Goal: Task Accomplishment & Management: Use online tool/utility

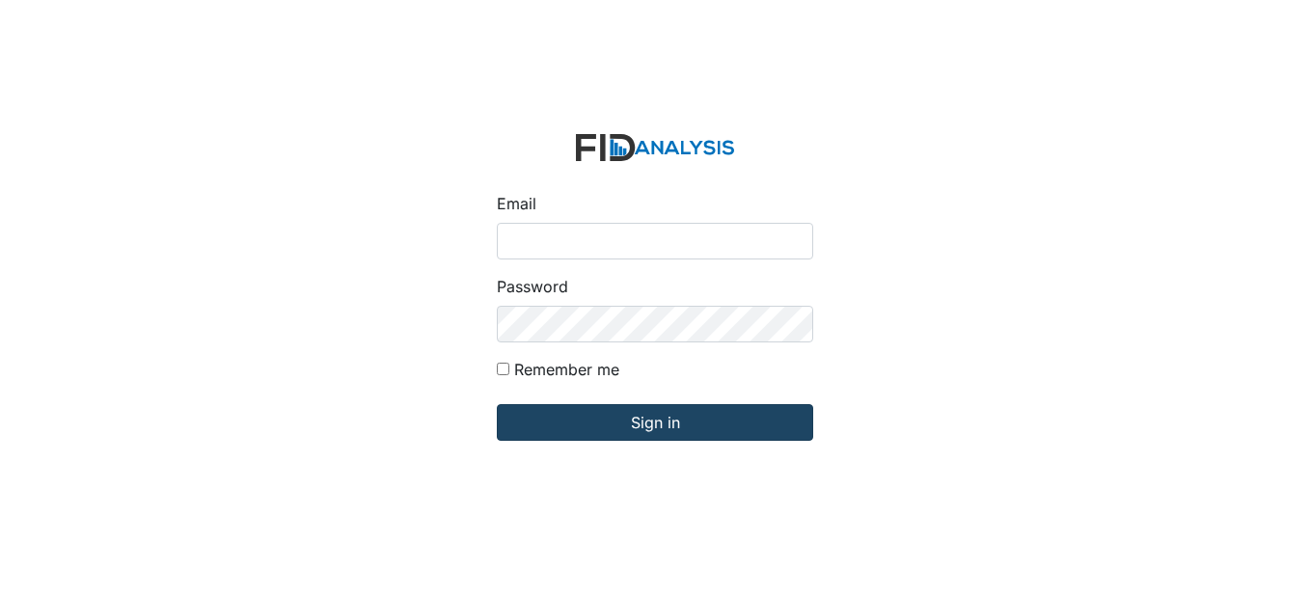
type input "[EMAIL_ADDRESS][DOMAIN_NAME]"
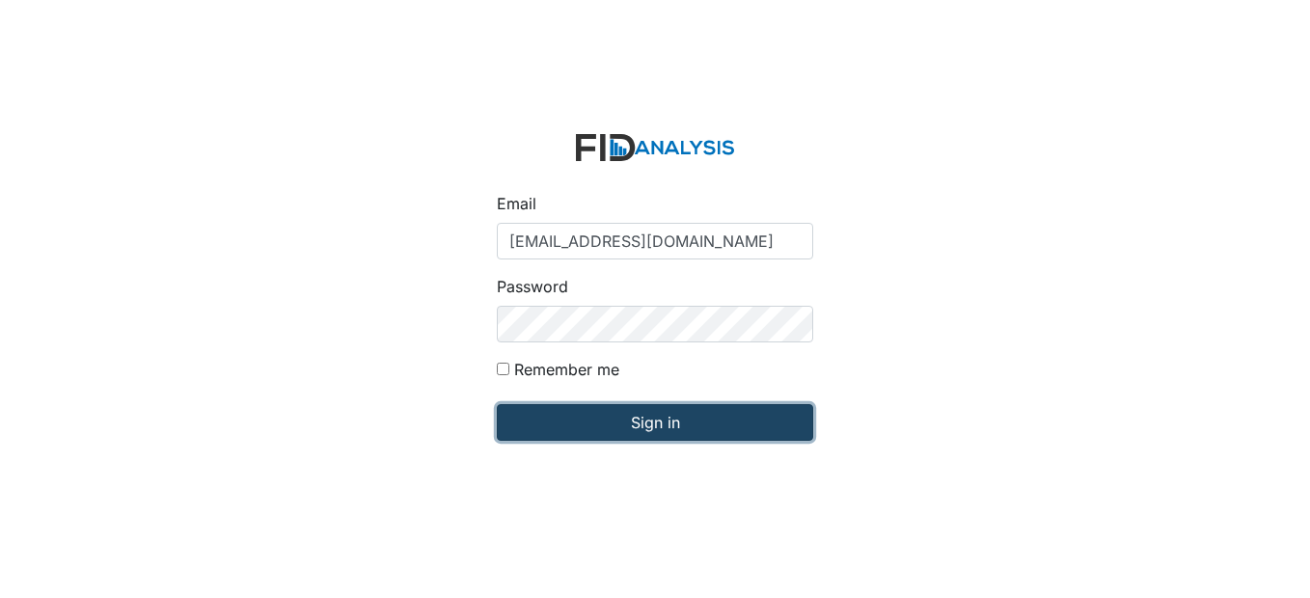
click at [707, 419] on input "Sign in" at bounding box center [655, 422] width 316 height 37
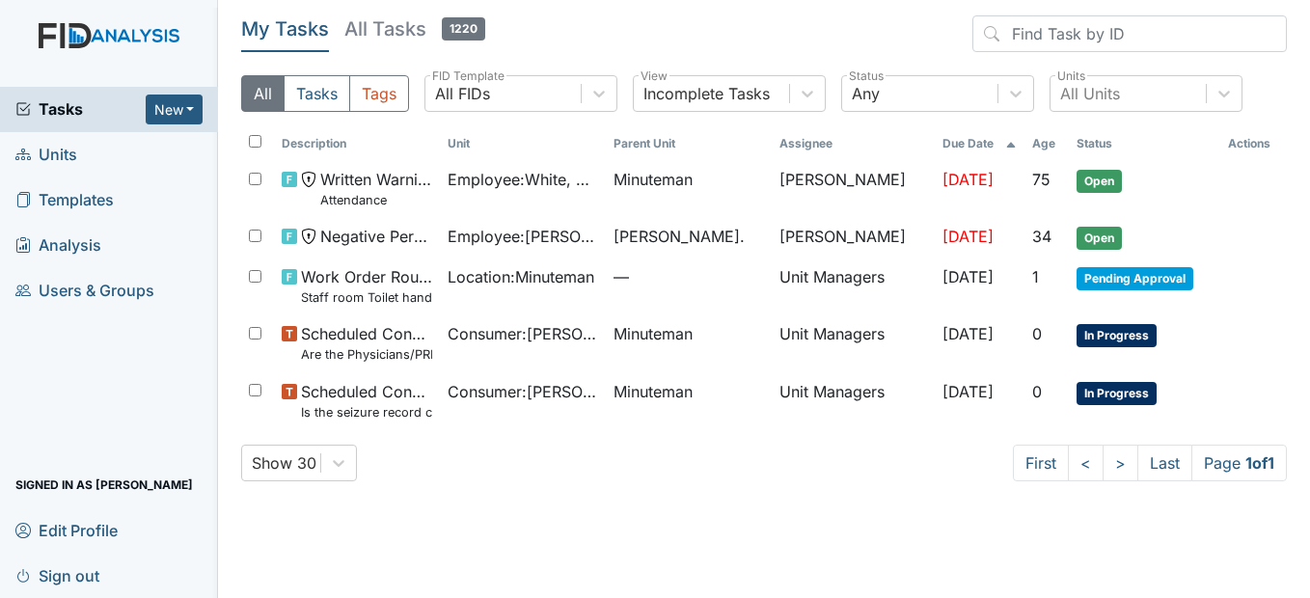
click at [57, 155] on span "Units" at bounding box center [46, 155] width 62 height 30
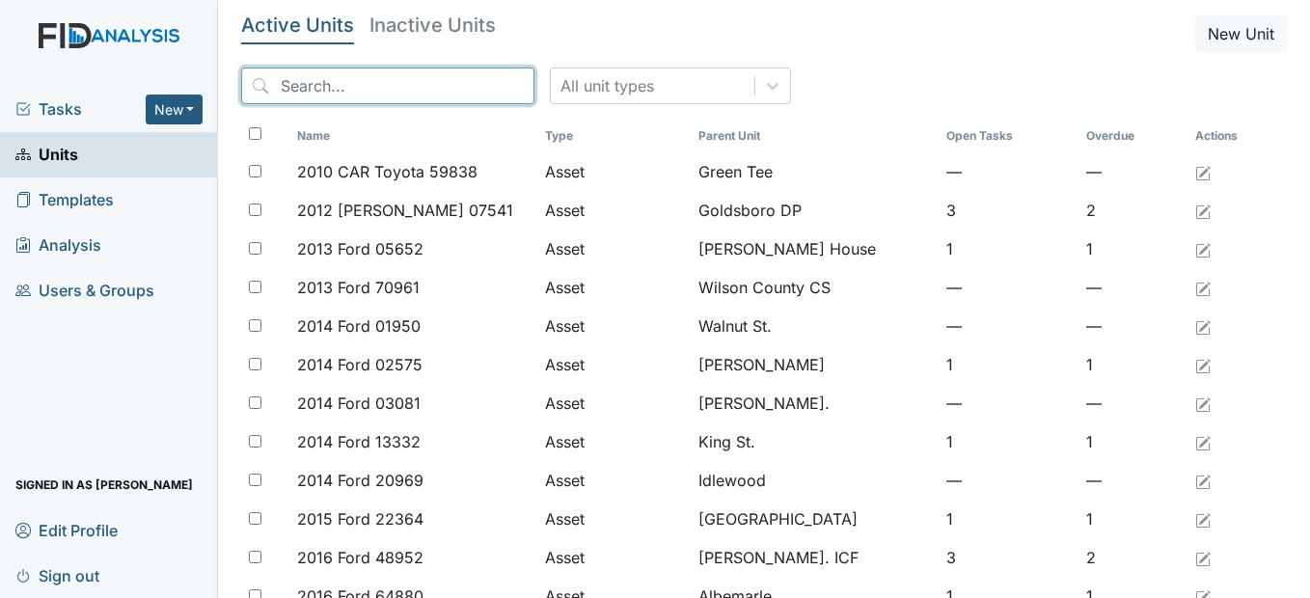
click at [404, 79] on input "search" at bounding box center [387, 86] width 293 height 37
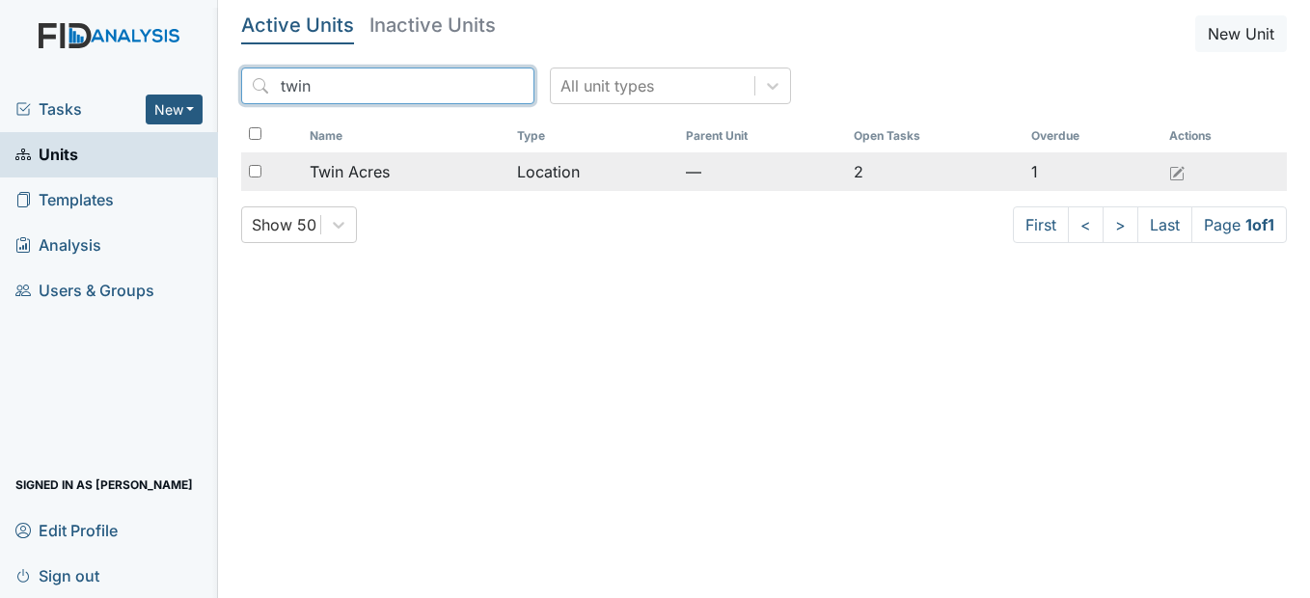
type input "twin"
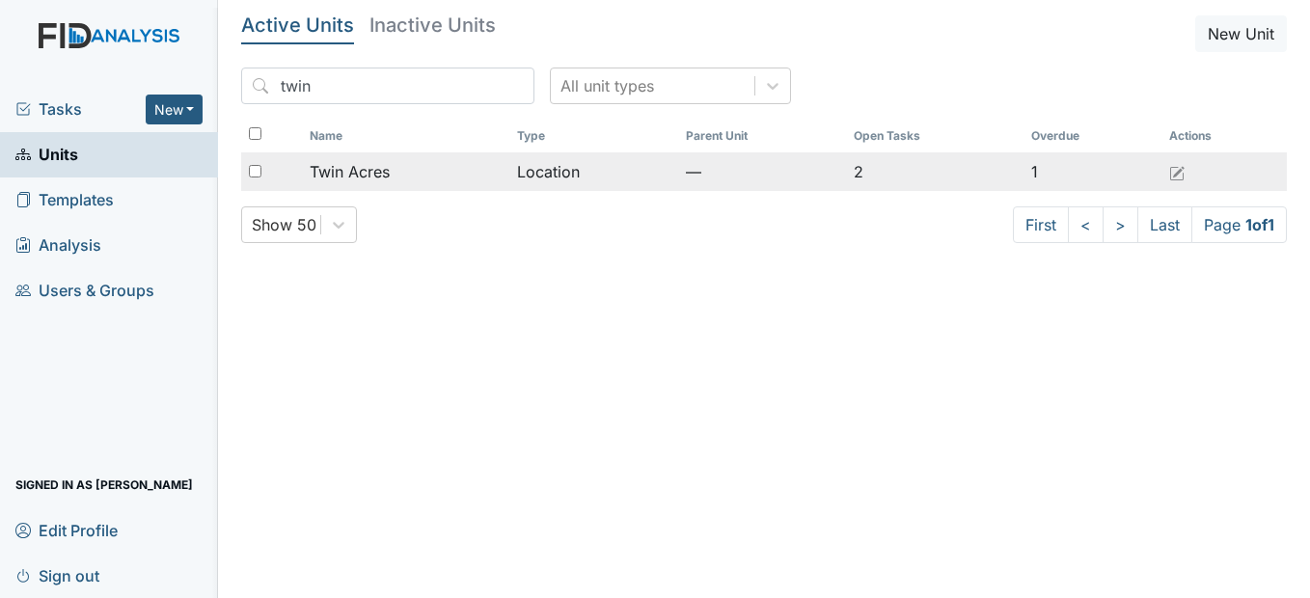
click at [344, 171] on span "Twin Acres" at bounding box center [350, 171] width 80 height 23
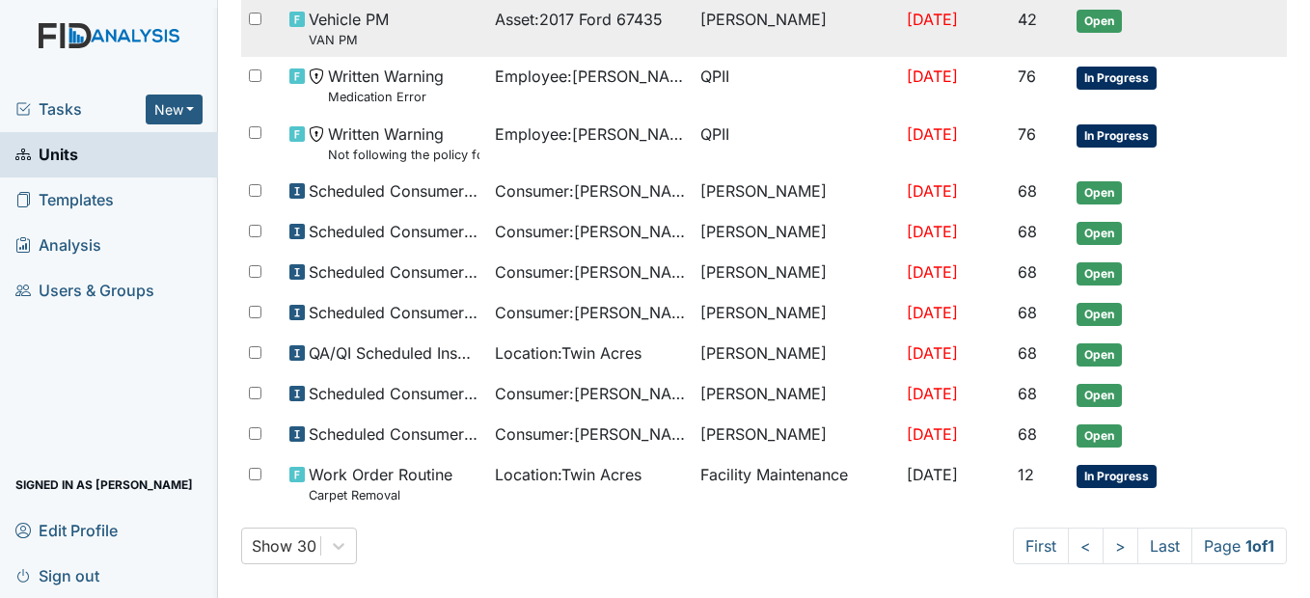
scroll to position [324, 0]
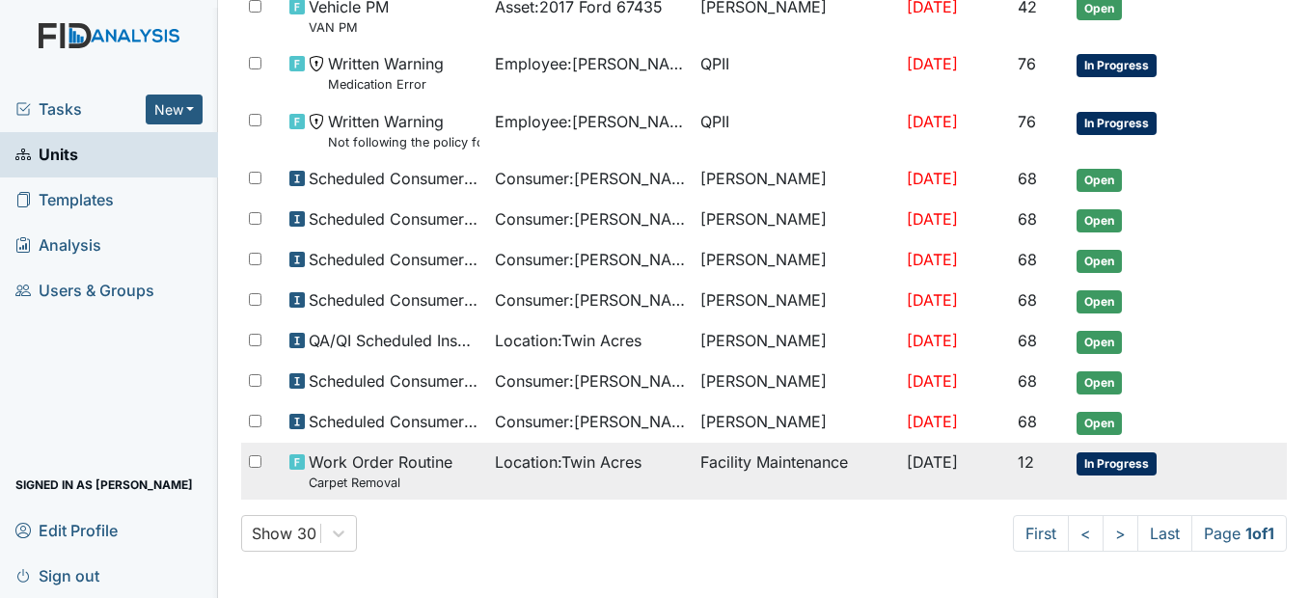
click at [532, 460] on span "Location : Twin Acres" at bounding box center [568, 462] width 147 height 23
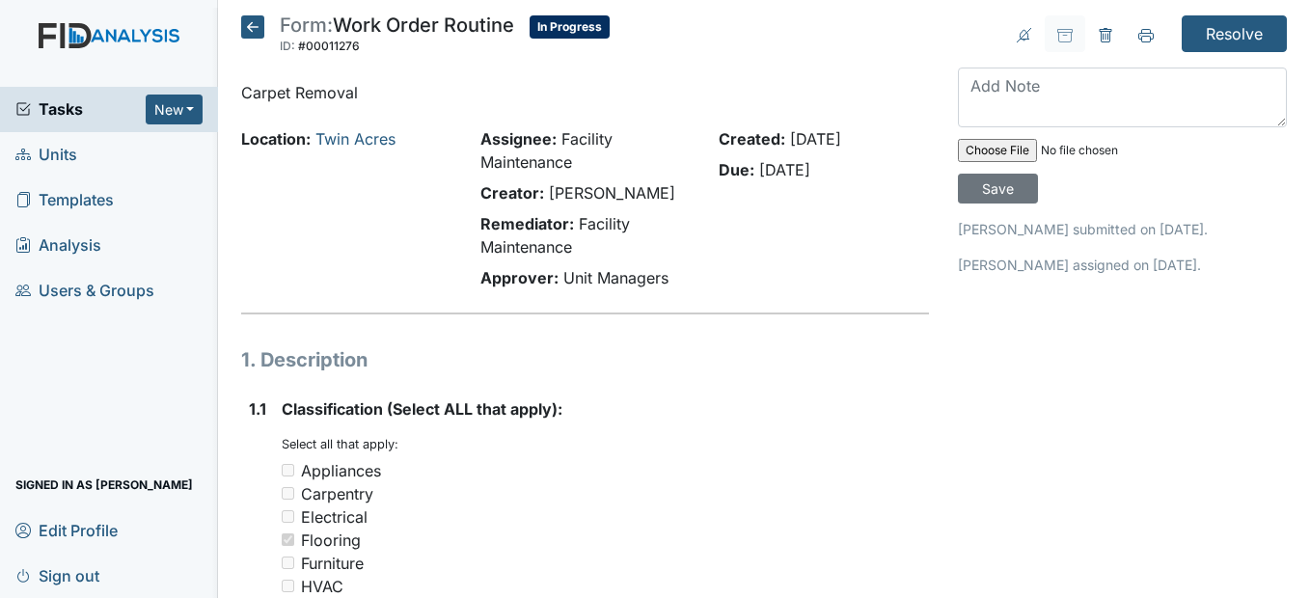
click at [259, 29] on icon at bounding box center [252, 26] width 23 height 23
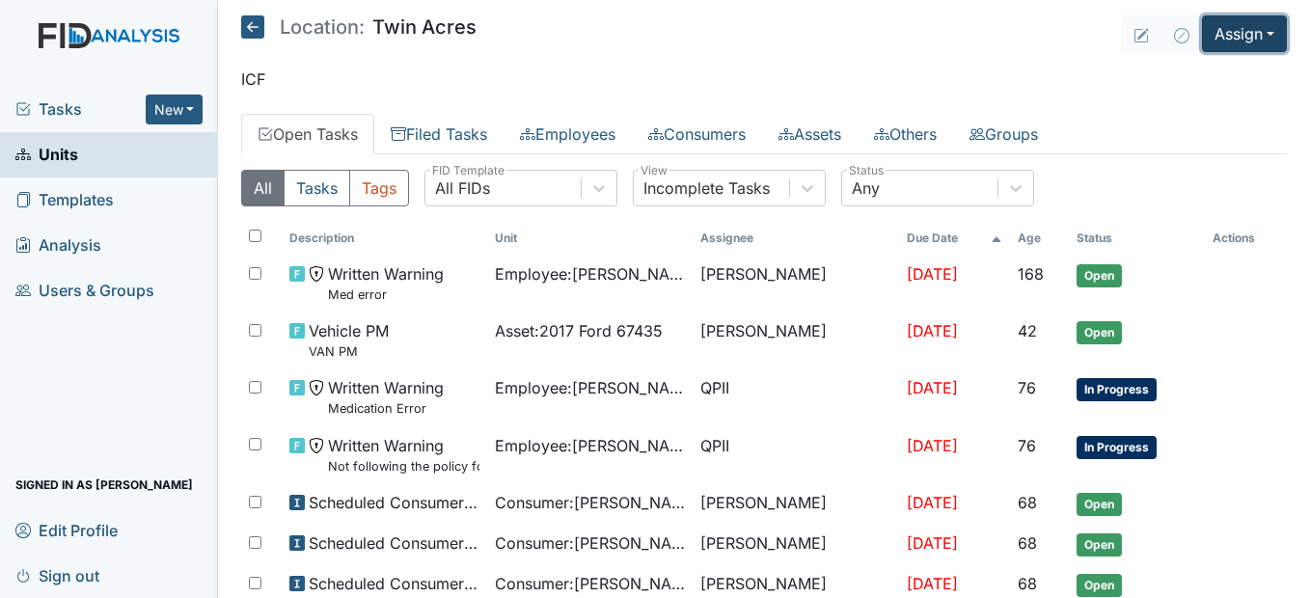
click at [1257, 35] on button "Assign" at bounding box center [1244, 33] width 85 height 37
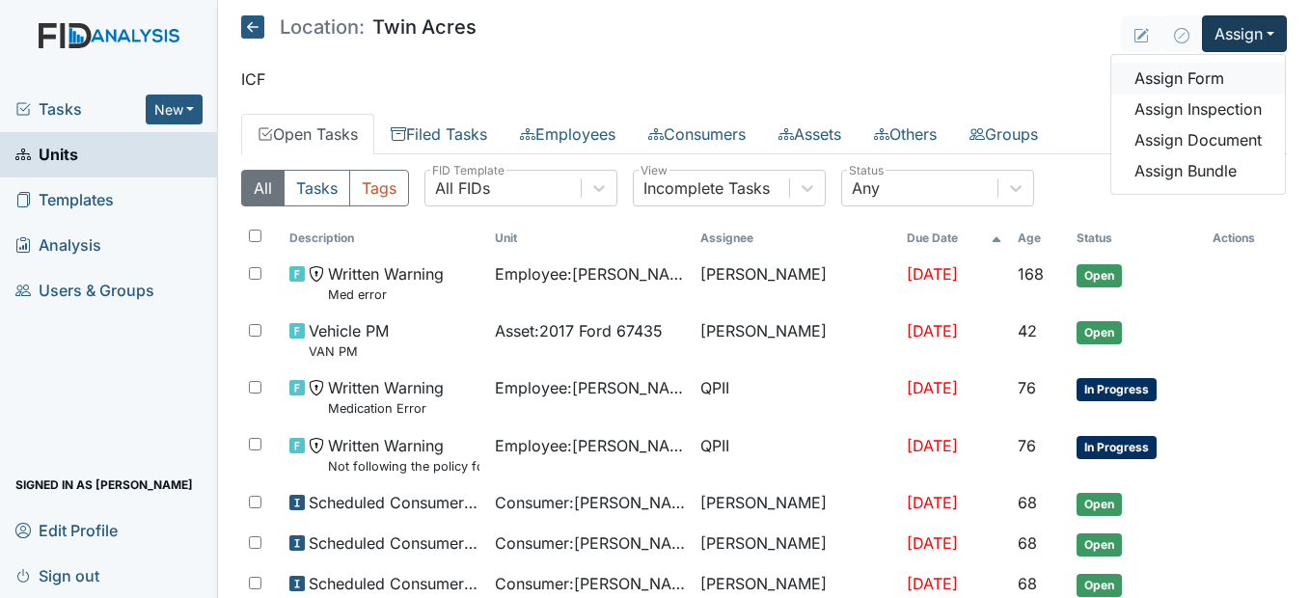
click at [1187, 74] on link "Assign Form" at bounding box center [1198, 78] width 174 height 31
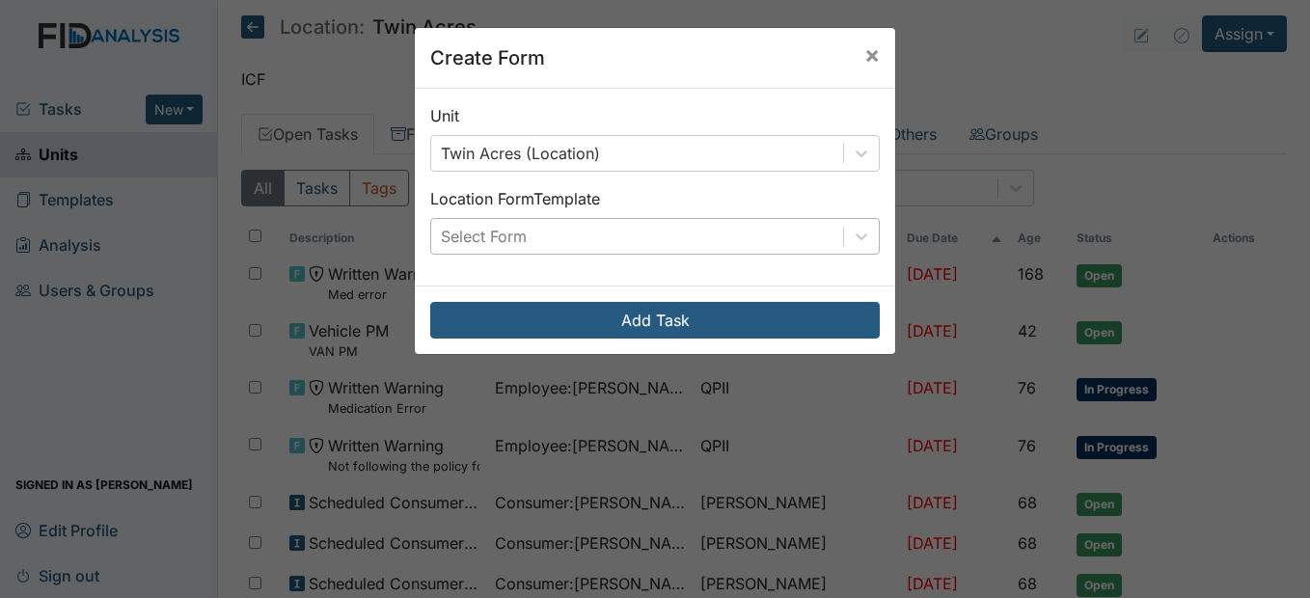
click at [687, 233] on div "Select Form" at bounding box center [637, 236] width 412 height 35
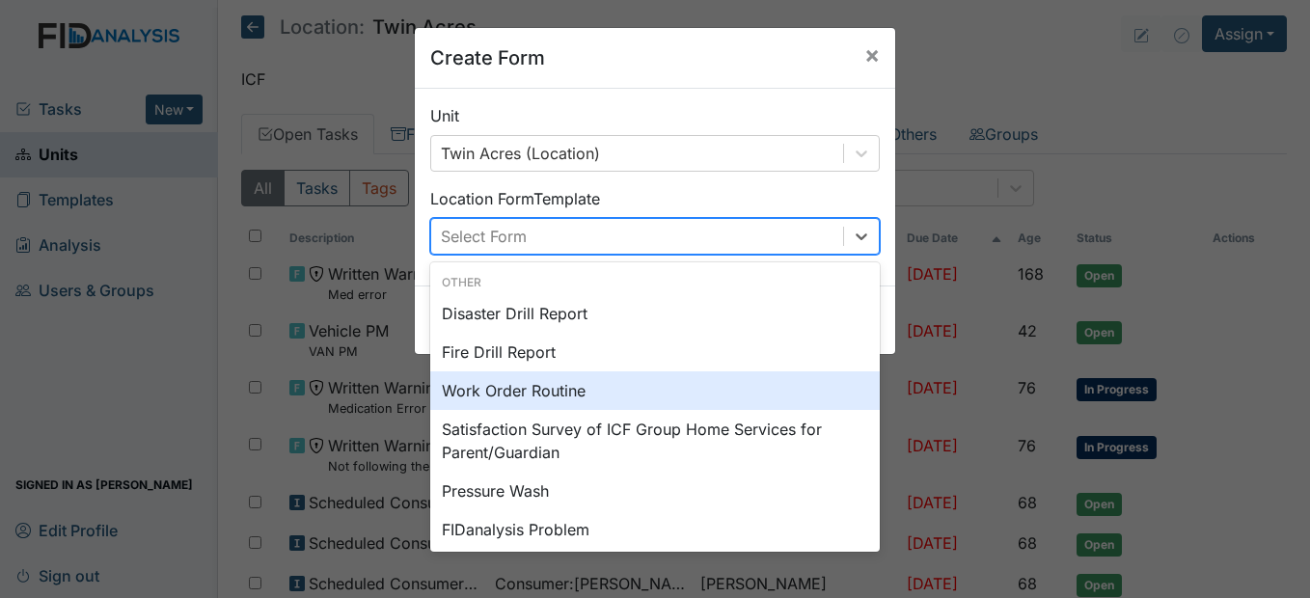
click at [578, 396] on div "Work Order Routine" at bounding box center [655, 390] width 450 height 39
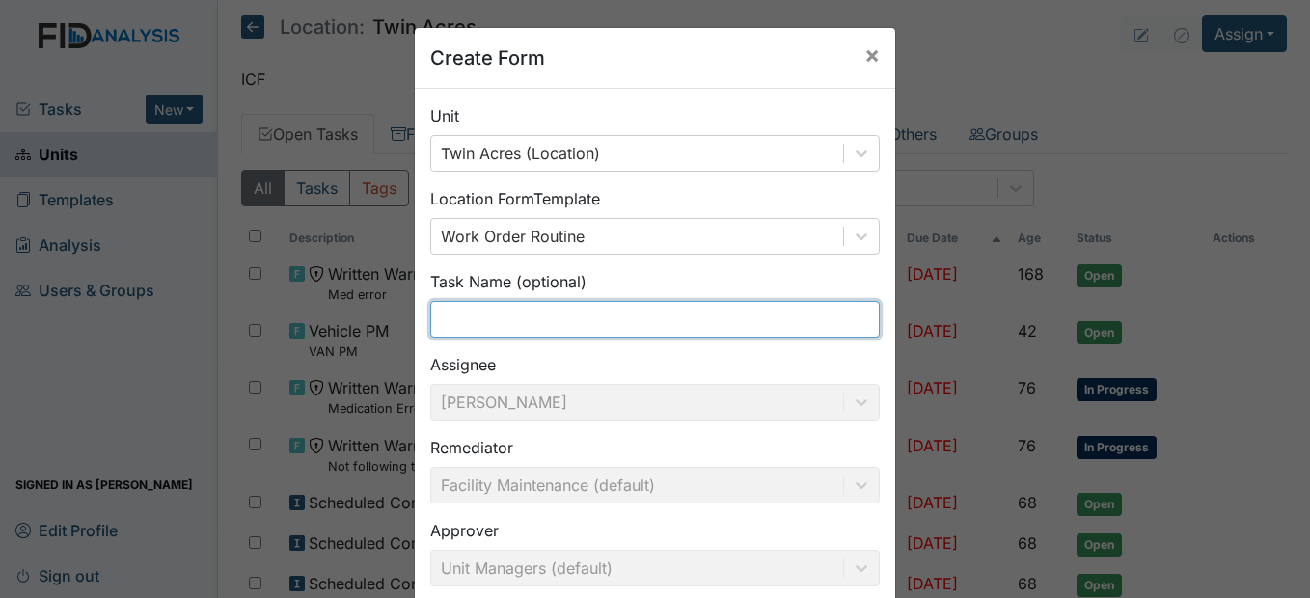
click at [473, 317] on input "text" at bounding box center [655, 319] width 450 height 37
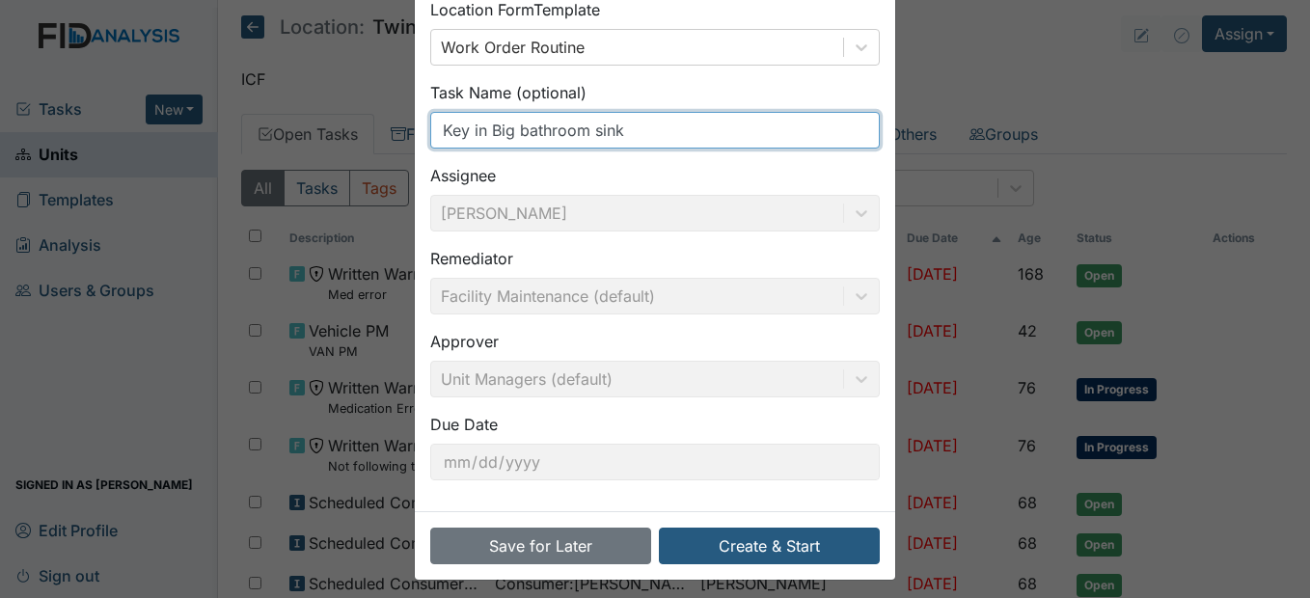
scroll to position [199, 0]
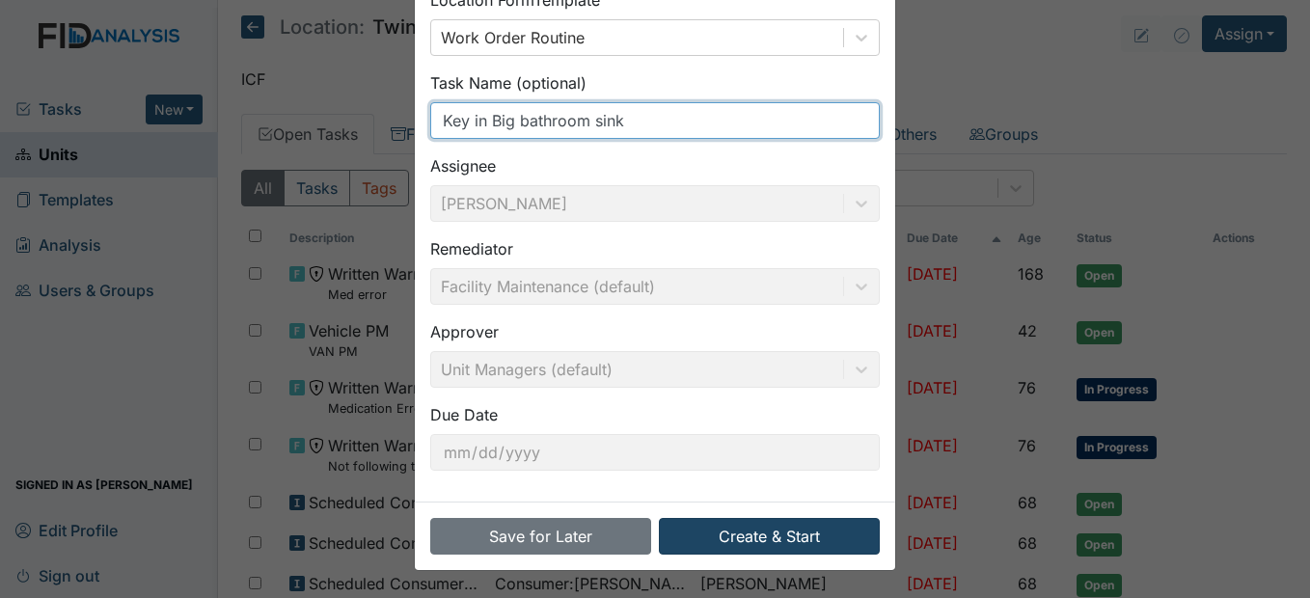
type input "Key in Big bathroom sink"
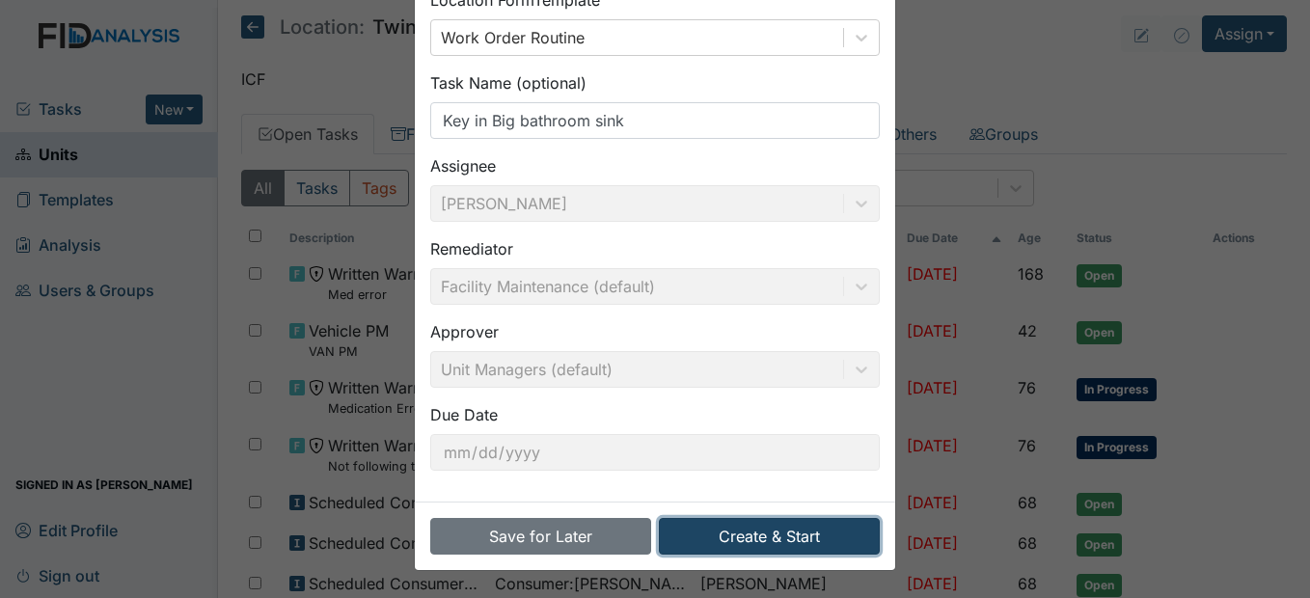
click at [806, 537] on button "Create & Start" at bounding box center [769, 536] width 221 height 37
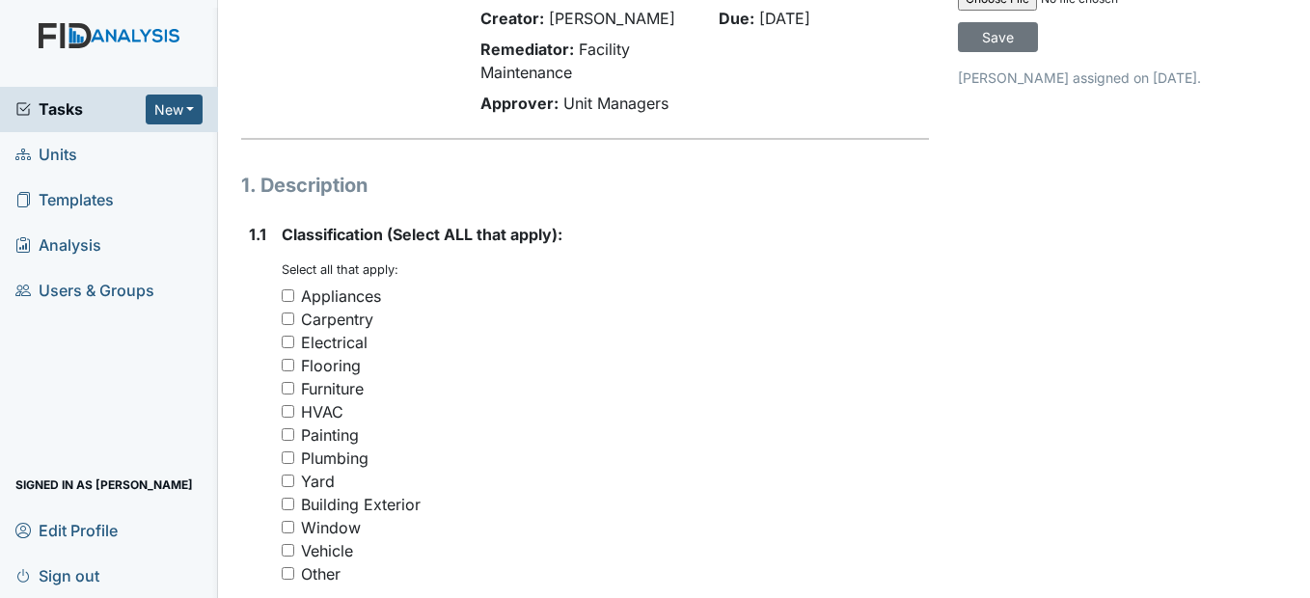
scroll to position [193, 0]
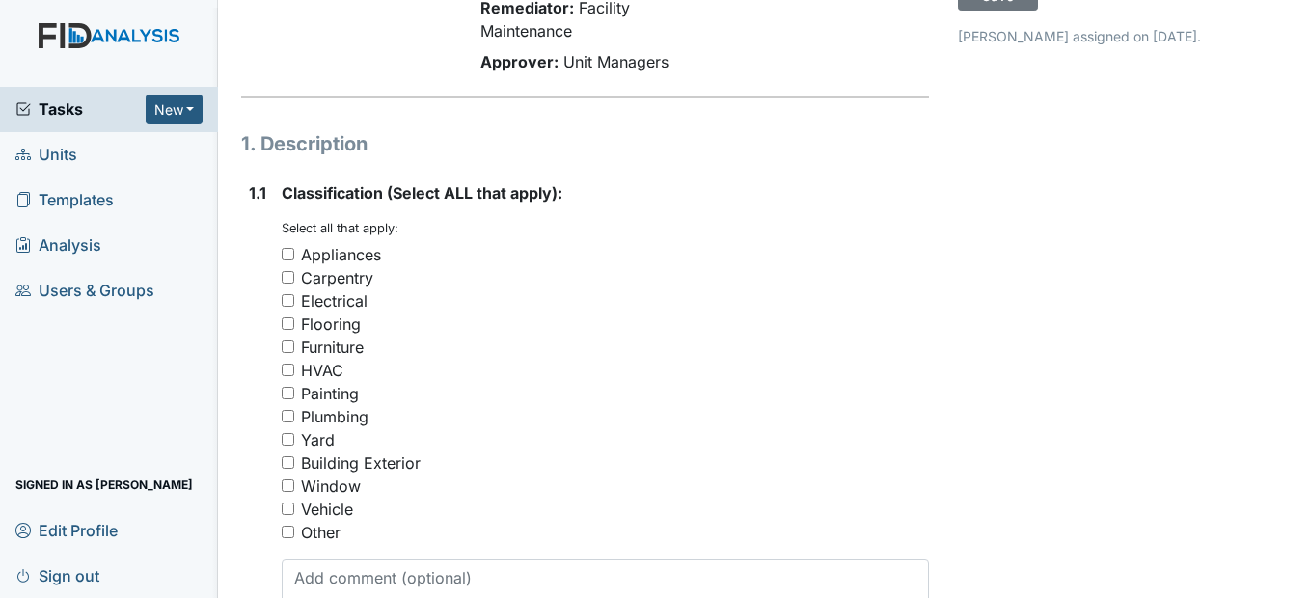
click at [291, 423] on input "Plumbing" at bounding box center [288, 416] width 13 height 13
checkbox input "true"
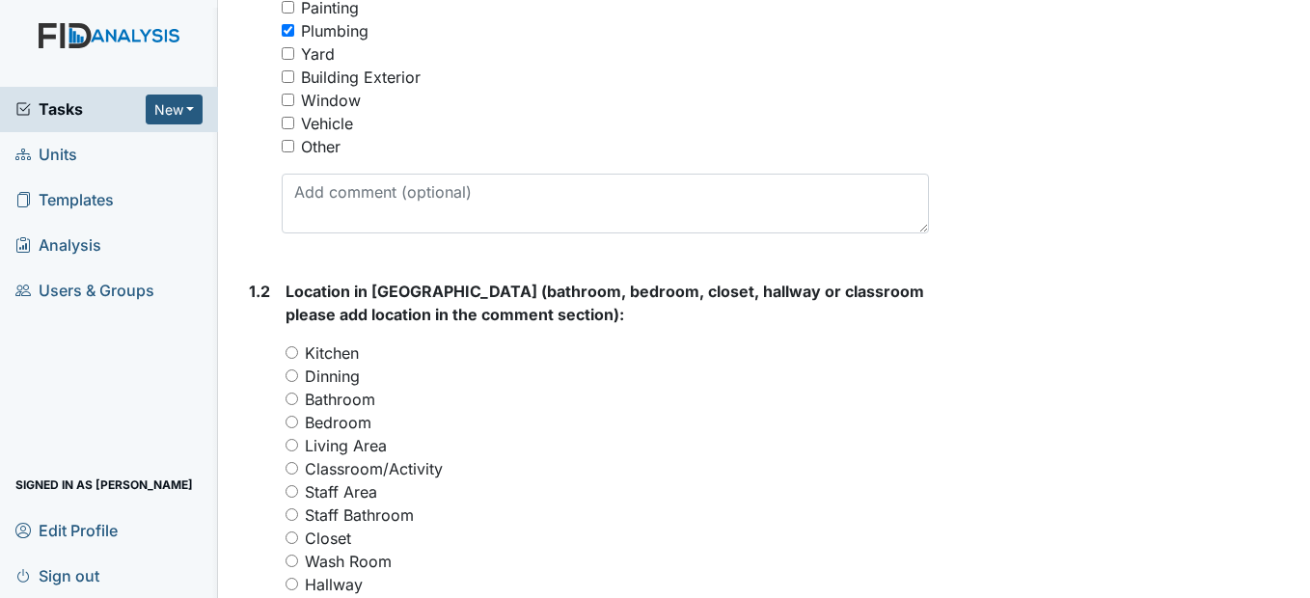
scroll to position [675, 0]
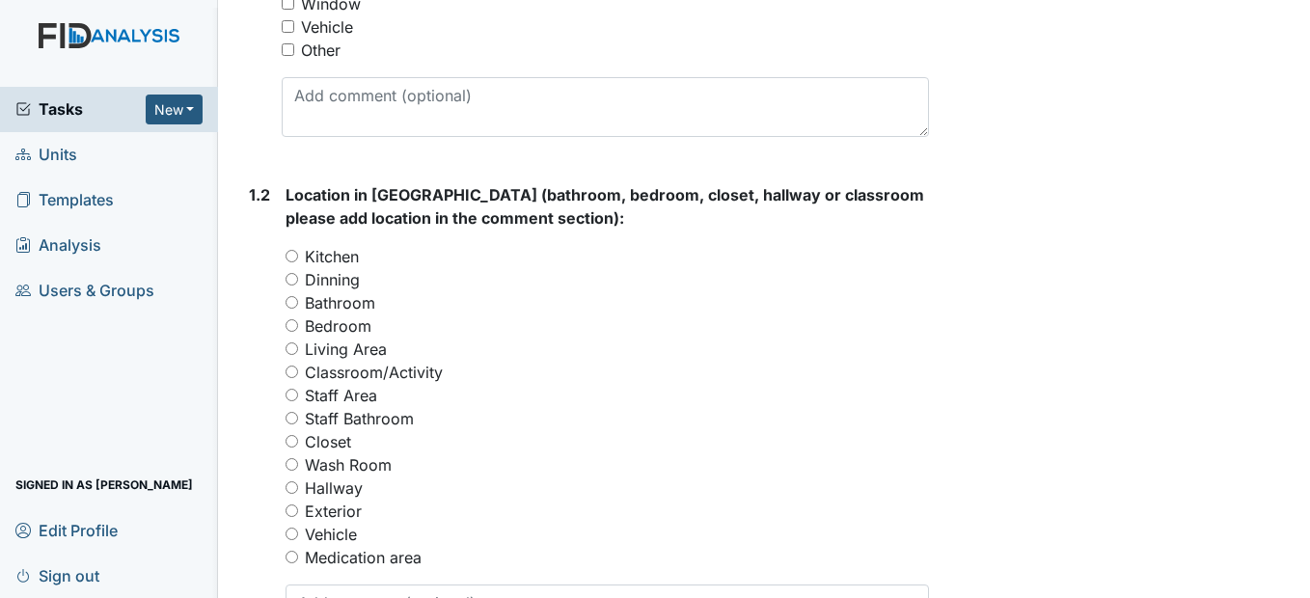
click at [293, 309] on input "Bathroom" at bounding box center [292, 302] width 13 height 13
radio input "true"
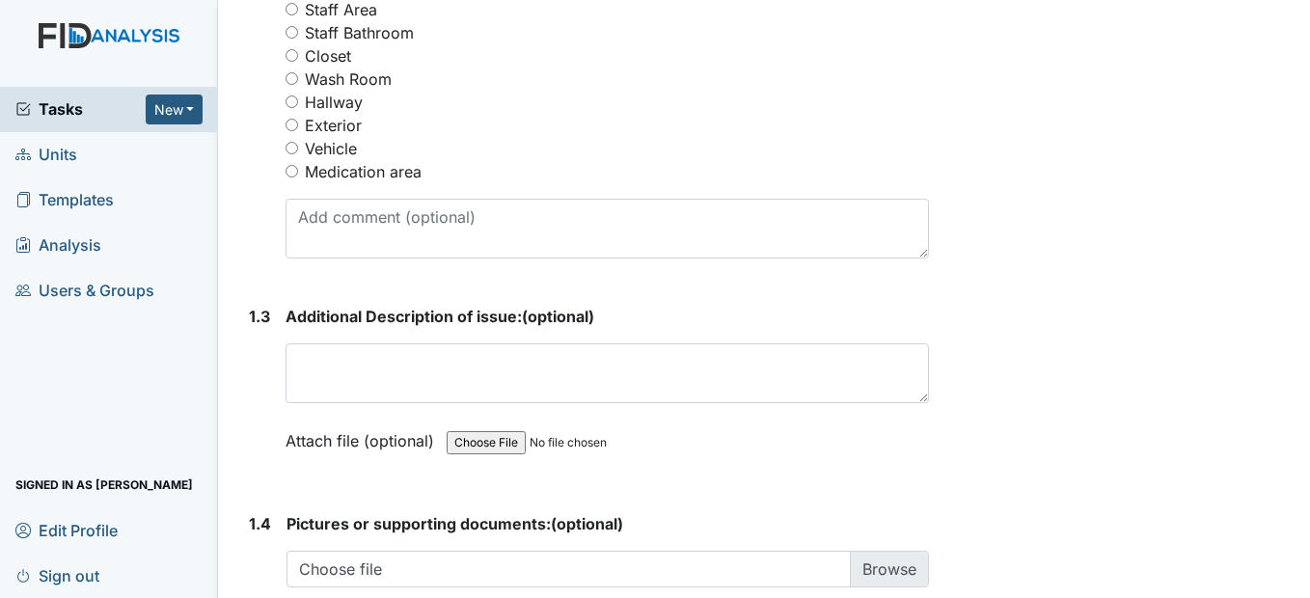
scroll to position [1158, 0]
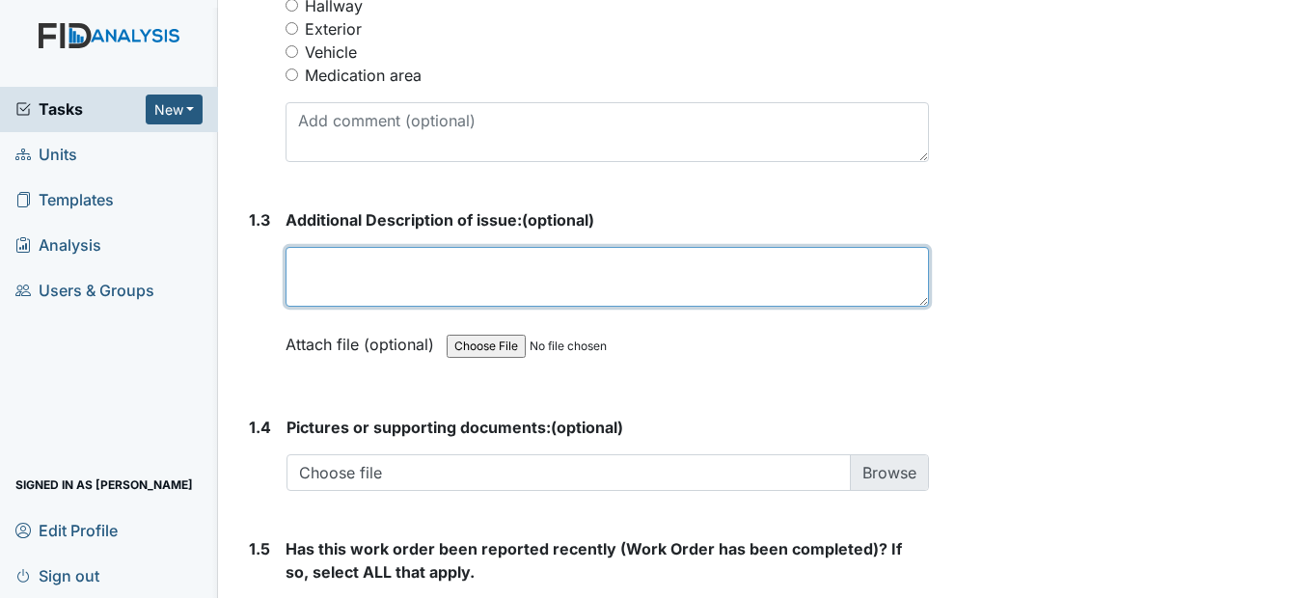
click at [335, 307] on textarea at bounding box center [607, 277] width 643 height 60
click at [410, 307] on textarea "Keys are in the drain" at bounding box center [607, 277] width 643 height 60
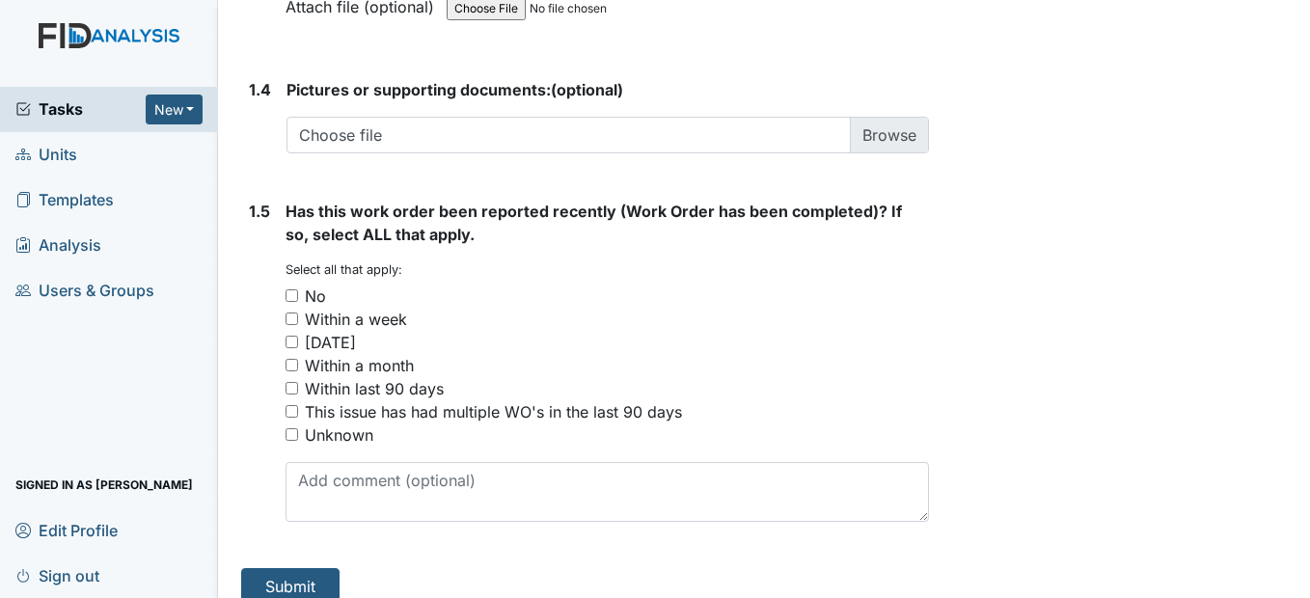
scroll to position [1544, 0]
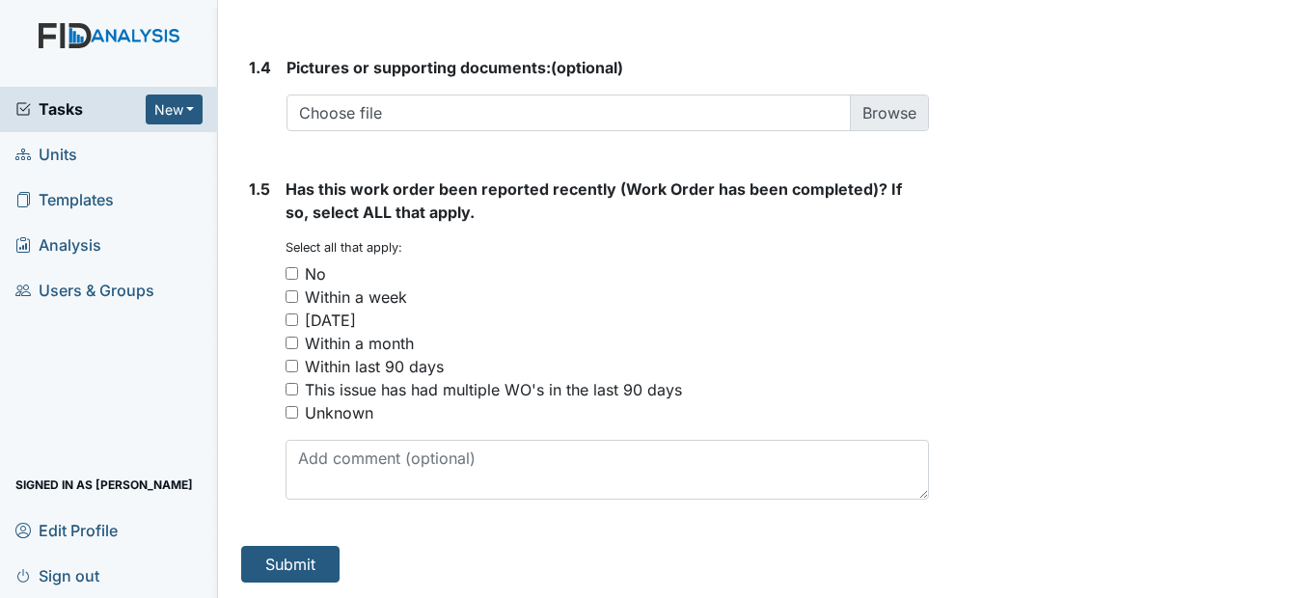
type textarea "Keys are in the sink drain"
click at [290, 280] on input "No" at bounding box center [292, 273] width 13 height 13
checkbox input "true"
click at [293, 581] on button "Submit" at bounding box center [290, 564] width 98 height 37
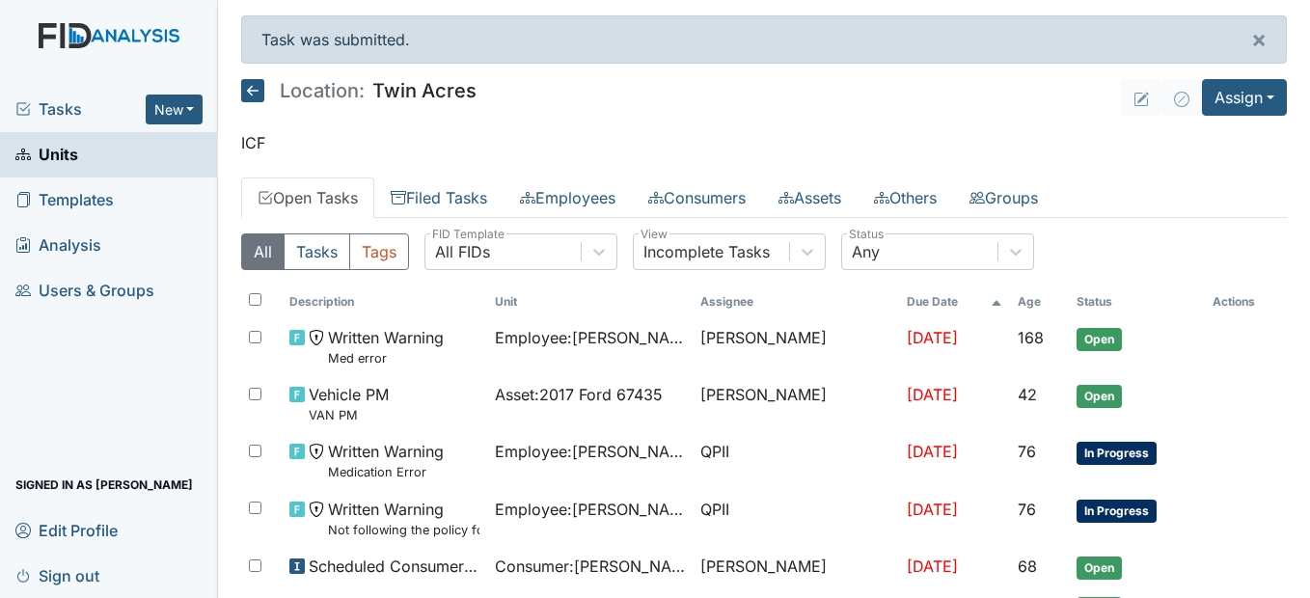
click at [247, 91] on icon at bounding box center [252, 90] width 23 height 23
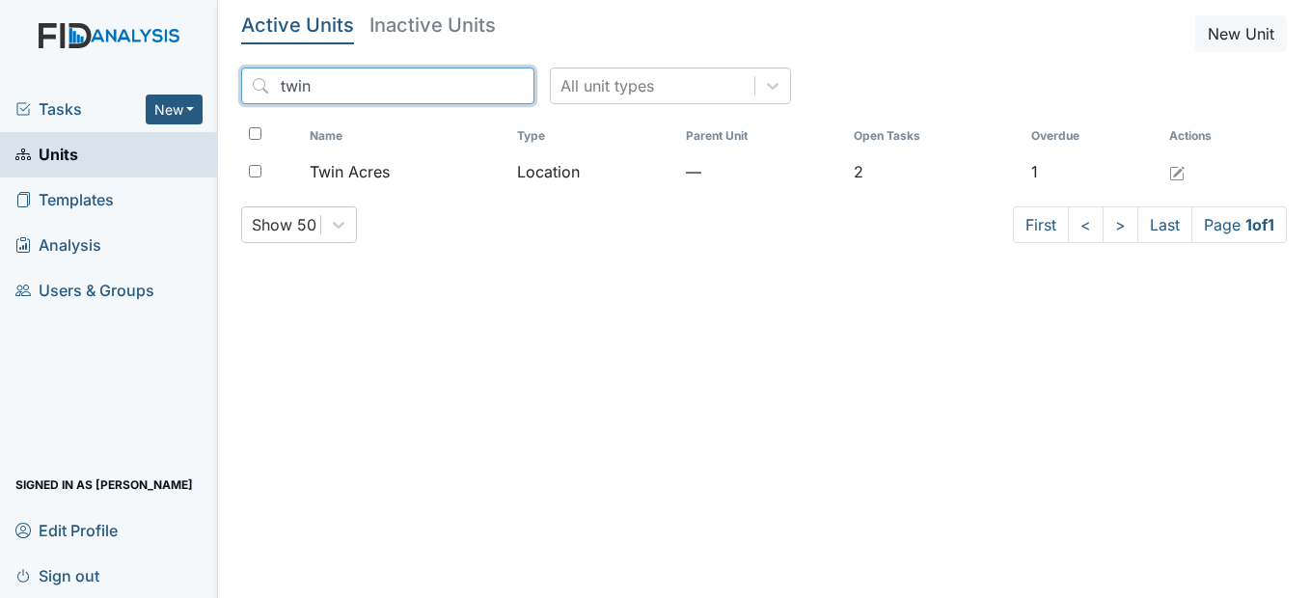
click at [477, 84] on input "twin" at bounding box center [387, 86] width 293 height 37
click at [424, 81] on input "search" at bounding box center [387, 86] width 293 height 37
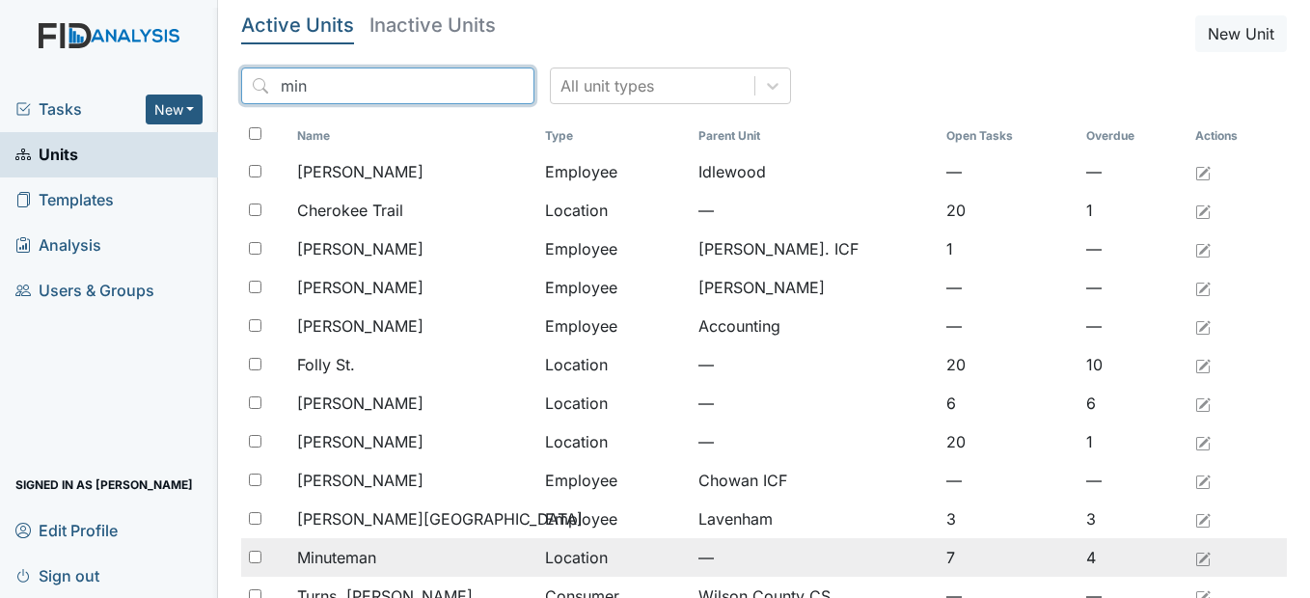
type input "min"
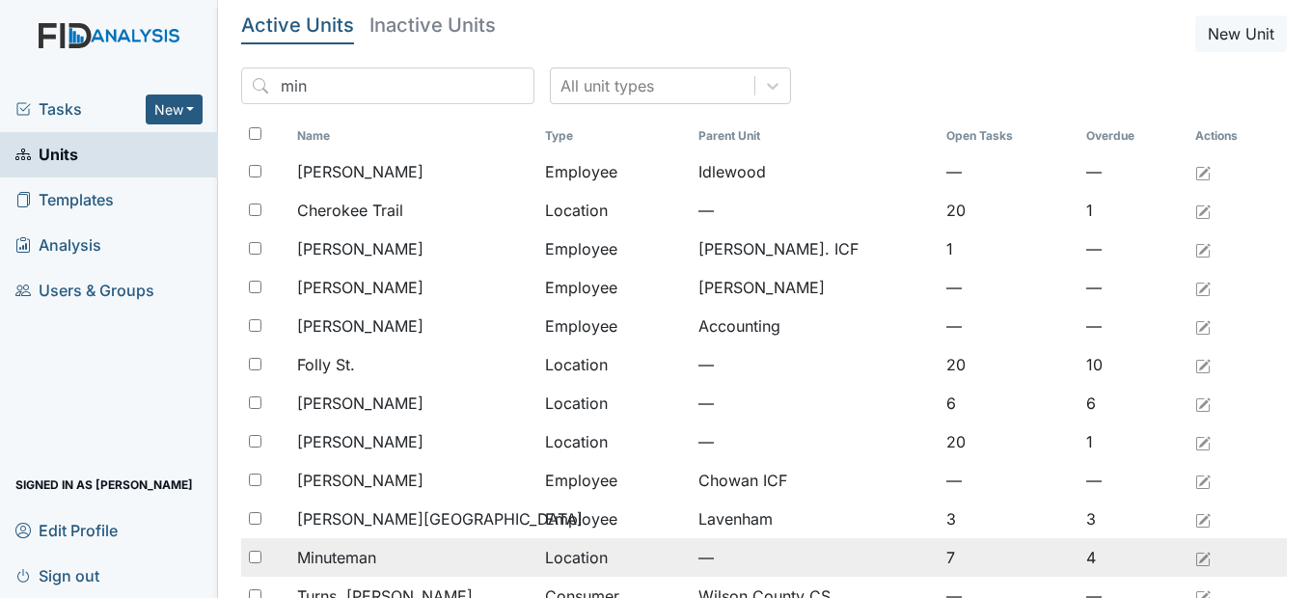
click at [363, 559] on span "Minuteman" at bounding box center [336, 557] width 79 height 23
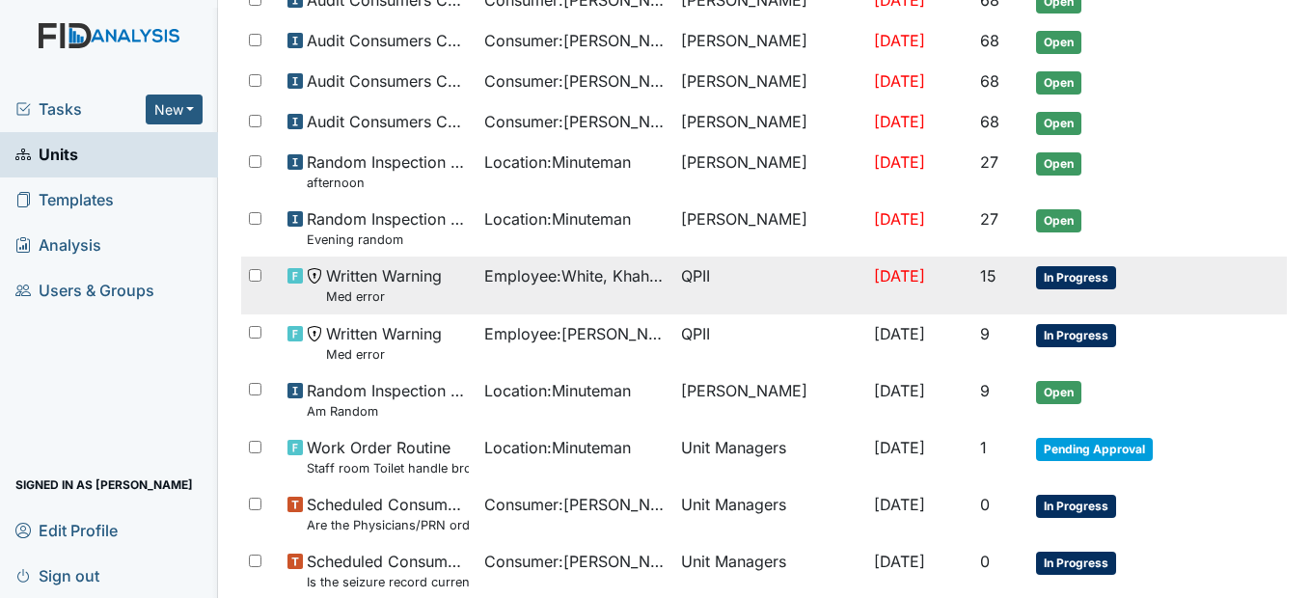
scroll to position [1061, 0]
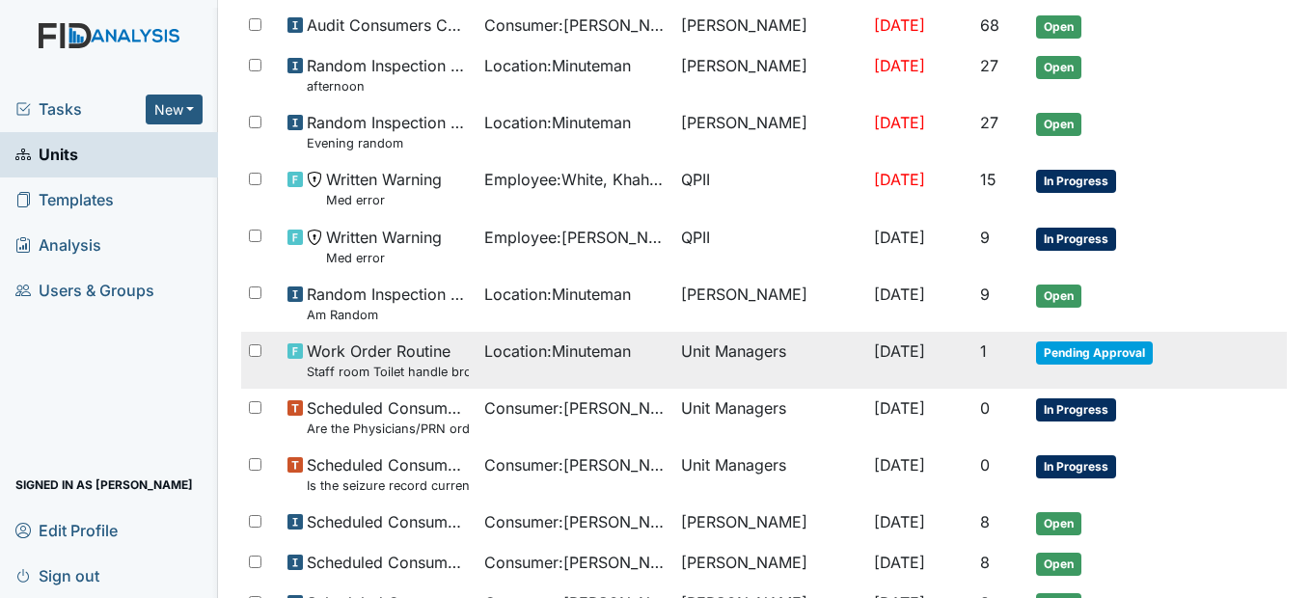
click at [527, 349] on span "Location : Minuteman" at bounding box center [557, 351] width 147 height 23
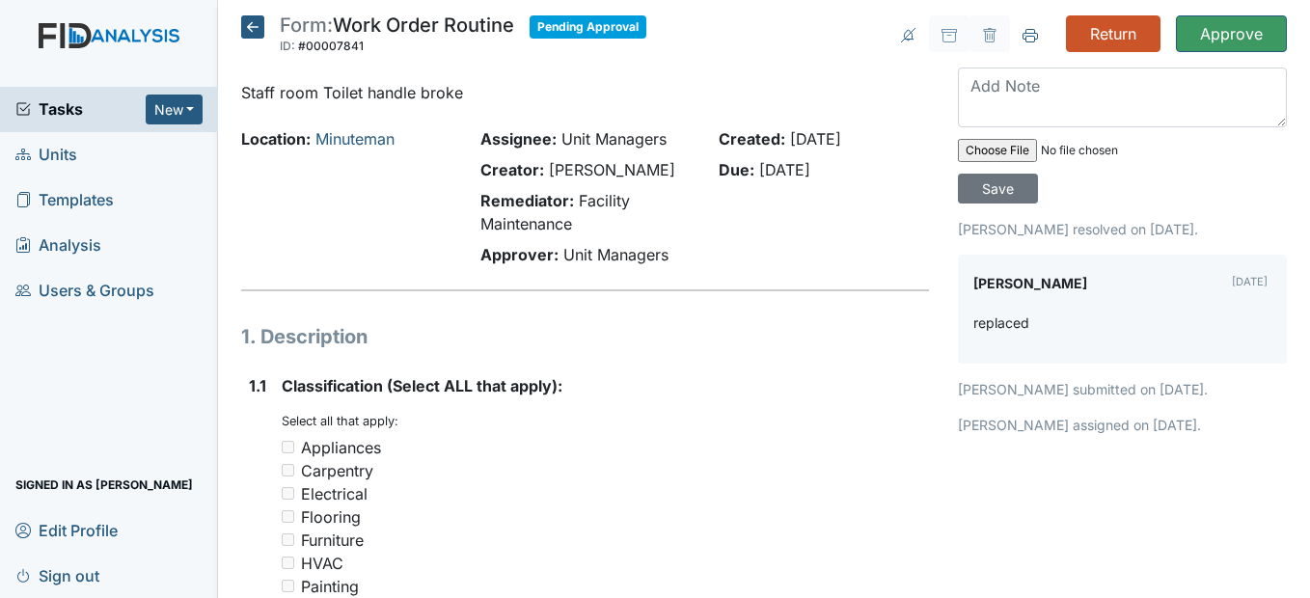
click at [253, 25] on icon at bounding box center [252, 26] width 23 height 23
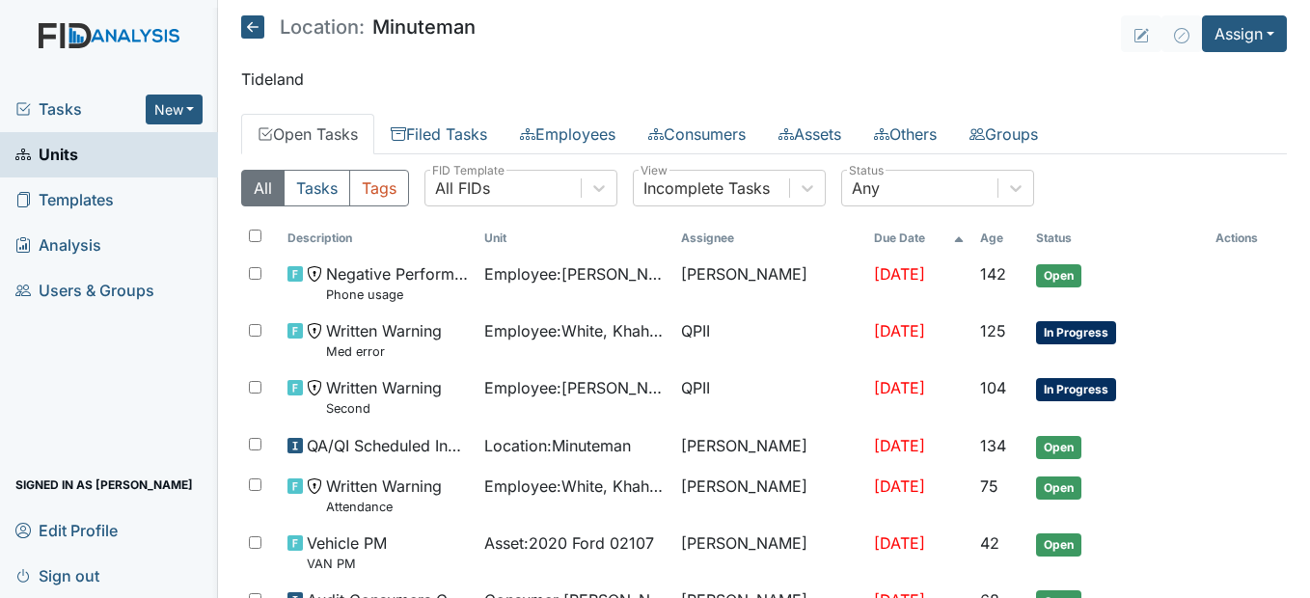
click at [253, 25] on icon at bounding box center [252, 26] width 23 height 23
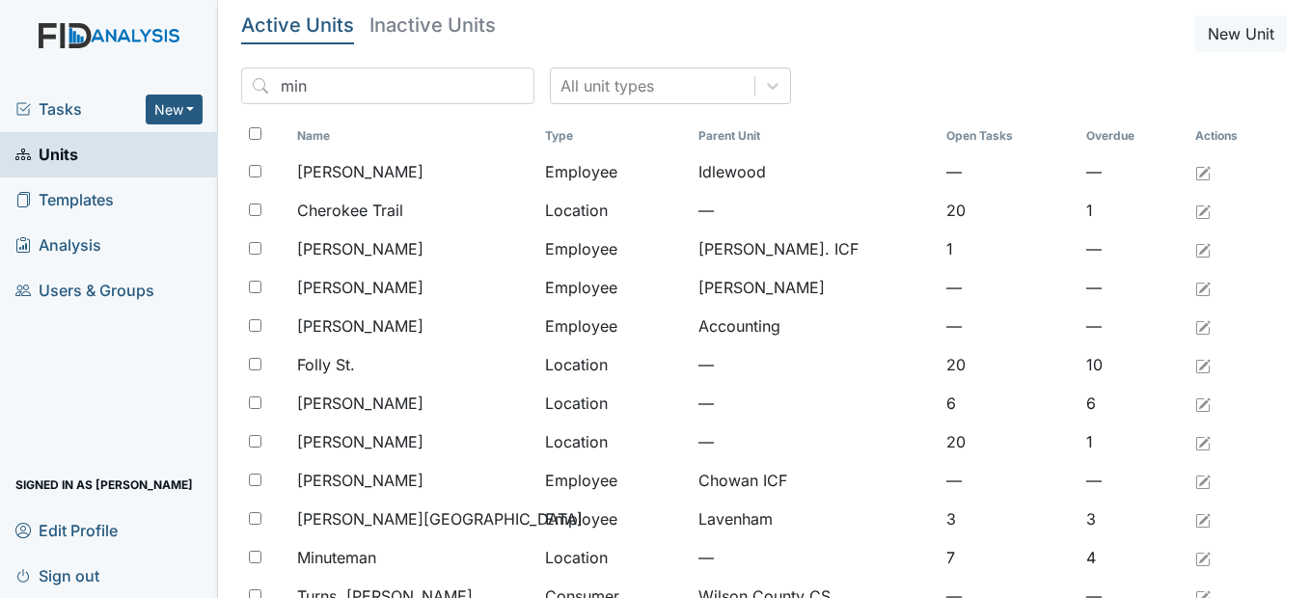
click at [48, 146] on span "Units" at bounding box center [46, 155] width 63 height 30
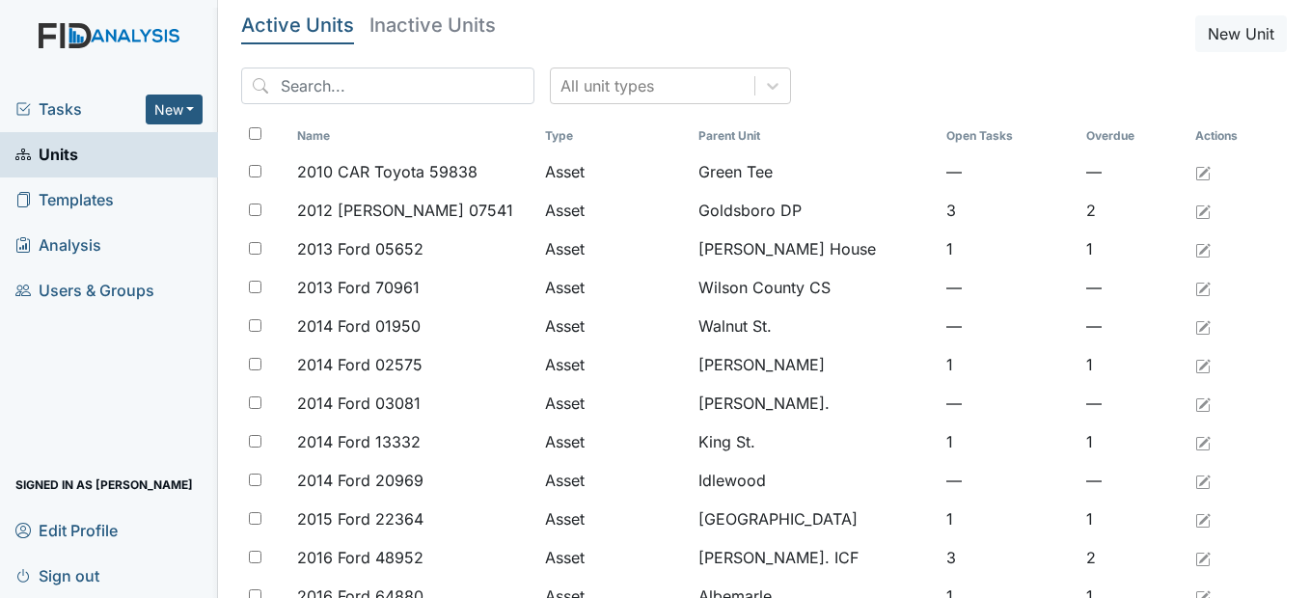
click at [81, 572] on span "Sign out" at bounding box center [57, 576] width 84 height 30
